Goal: Transaction & Acquisition: Purchase product/service

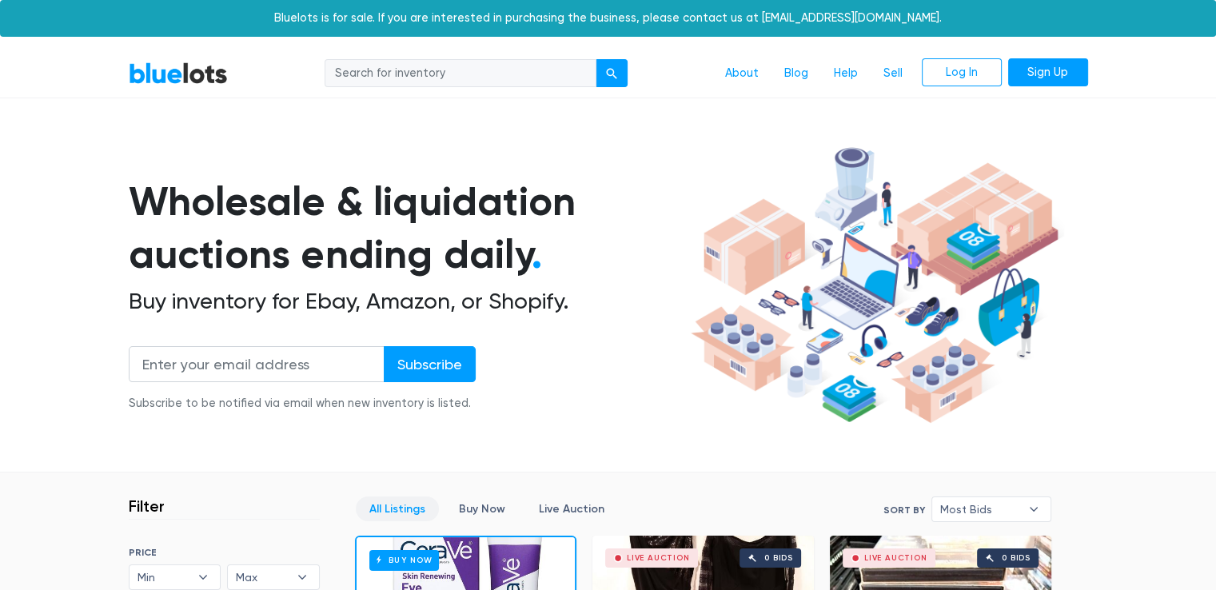
click at [540, 63] on input "search" at bounding box center [461, 73] width 272 height 29
type input "phone"
click at [596, 59] on button "submit" at bounding box center [612, 73] width 32 height 29
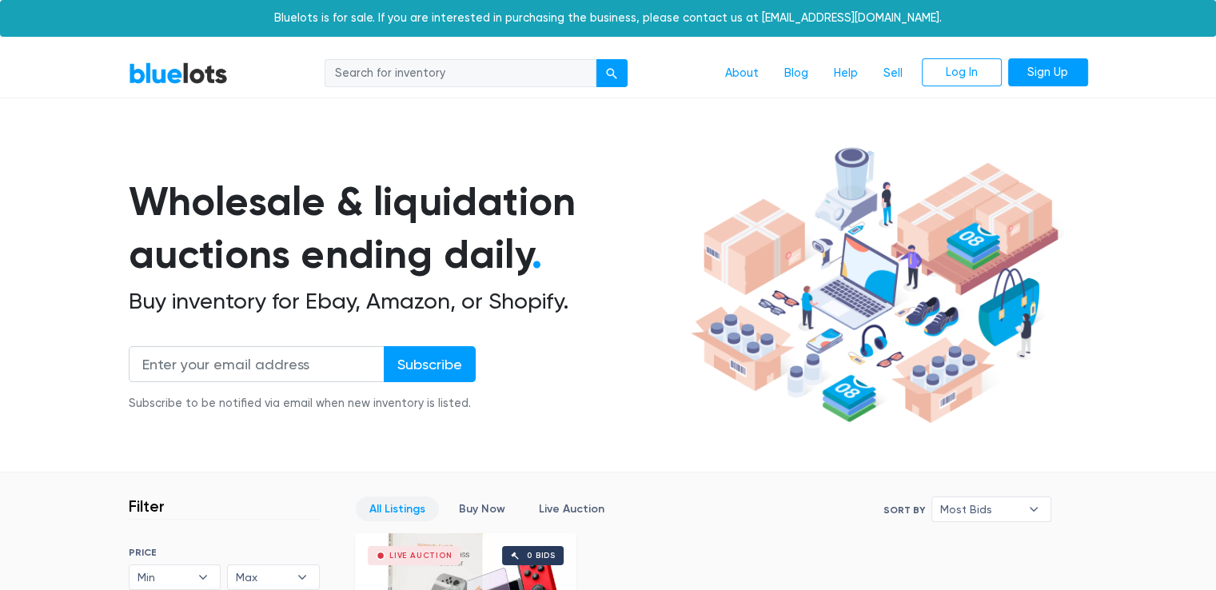
click at [352, 81] on input "search" at bounding box center [461, 73] width 272 height 29
type input "iphone"
click at [596, 59] on button "submit" at bounding box center [612, 73] width 32 height 29
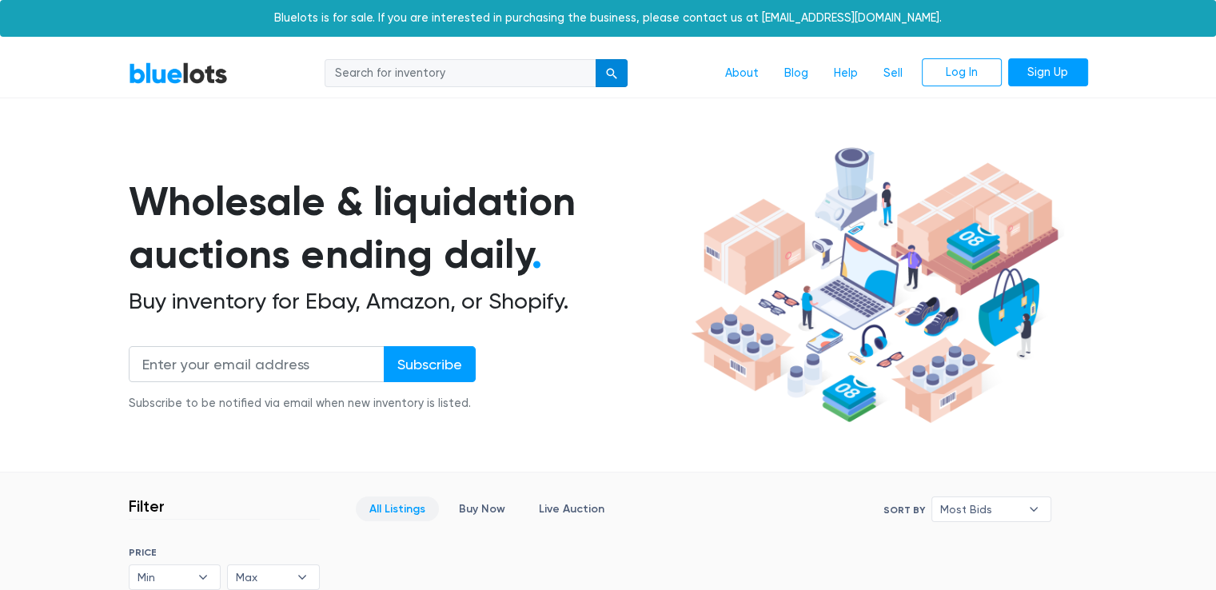
click at [611, 73] on div "submit" at bounding box center [611, 73] width 11 height 11
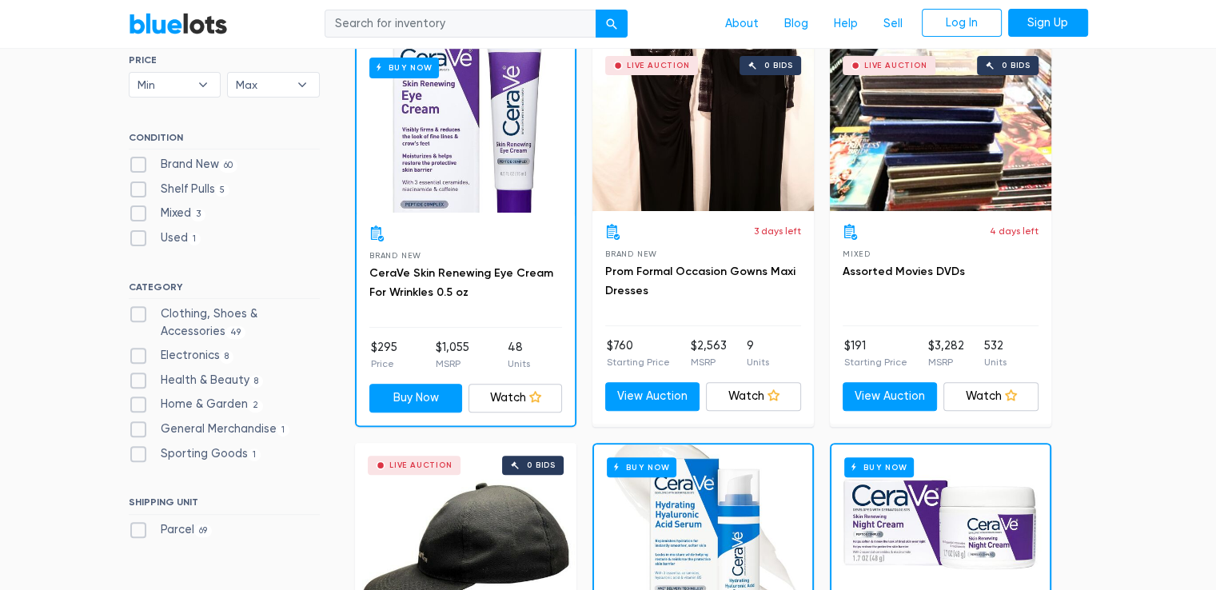
scroll to position [495, 0]
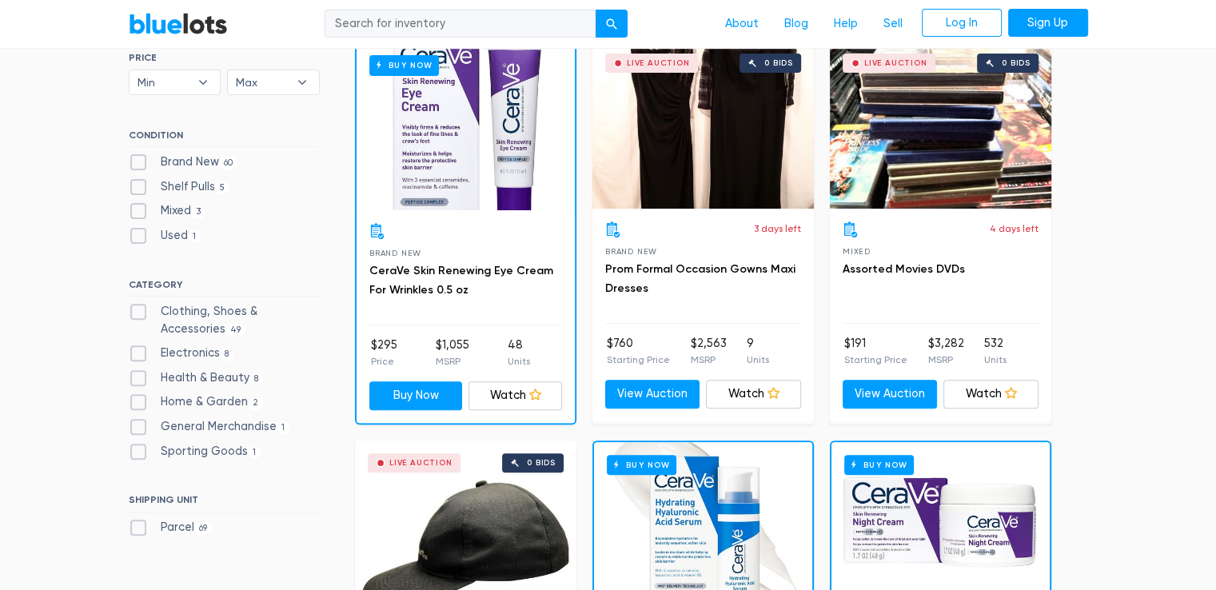
click at [138, 356] on label "Electronics 8" at bounding box center [182, 354] width 106 height 18
click at [138, 355] on input "Electronics 8" at bounding box center [134, 350] width 10 height 10
checkbox input "true"
